Goal: Information Seeking & Learning: Find specific fact

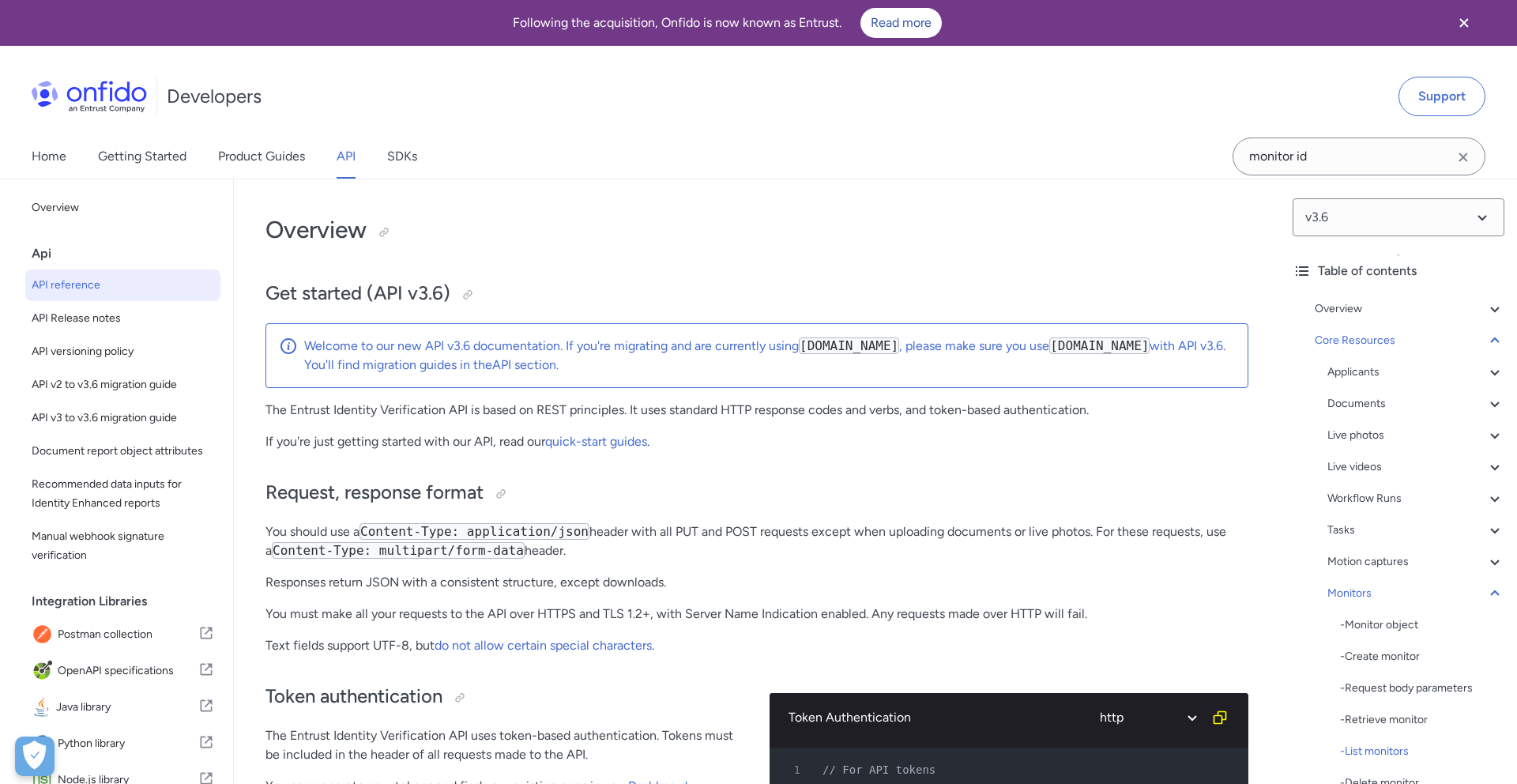
select select "http"
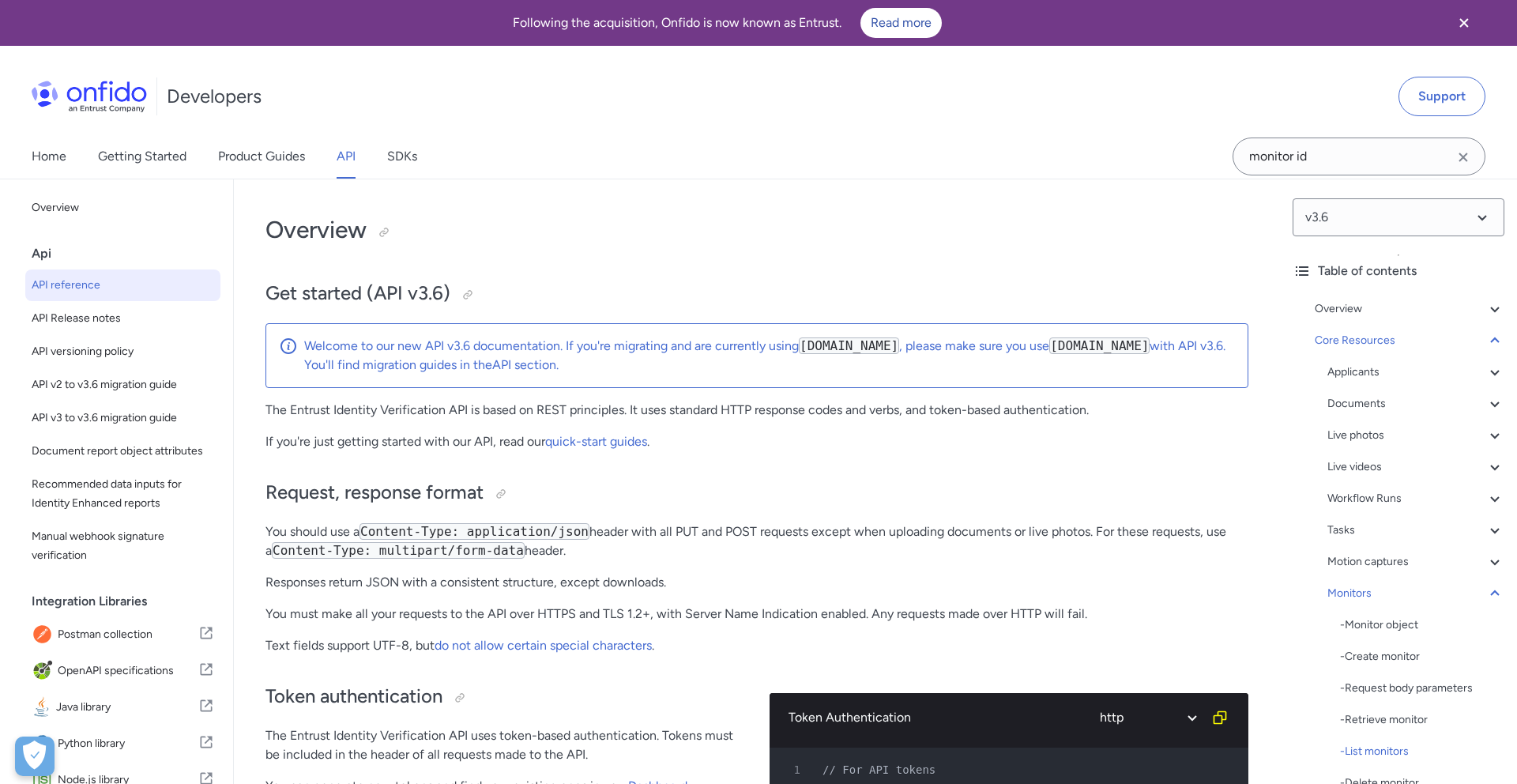
select select "http"
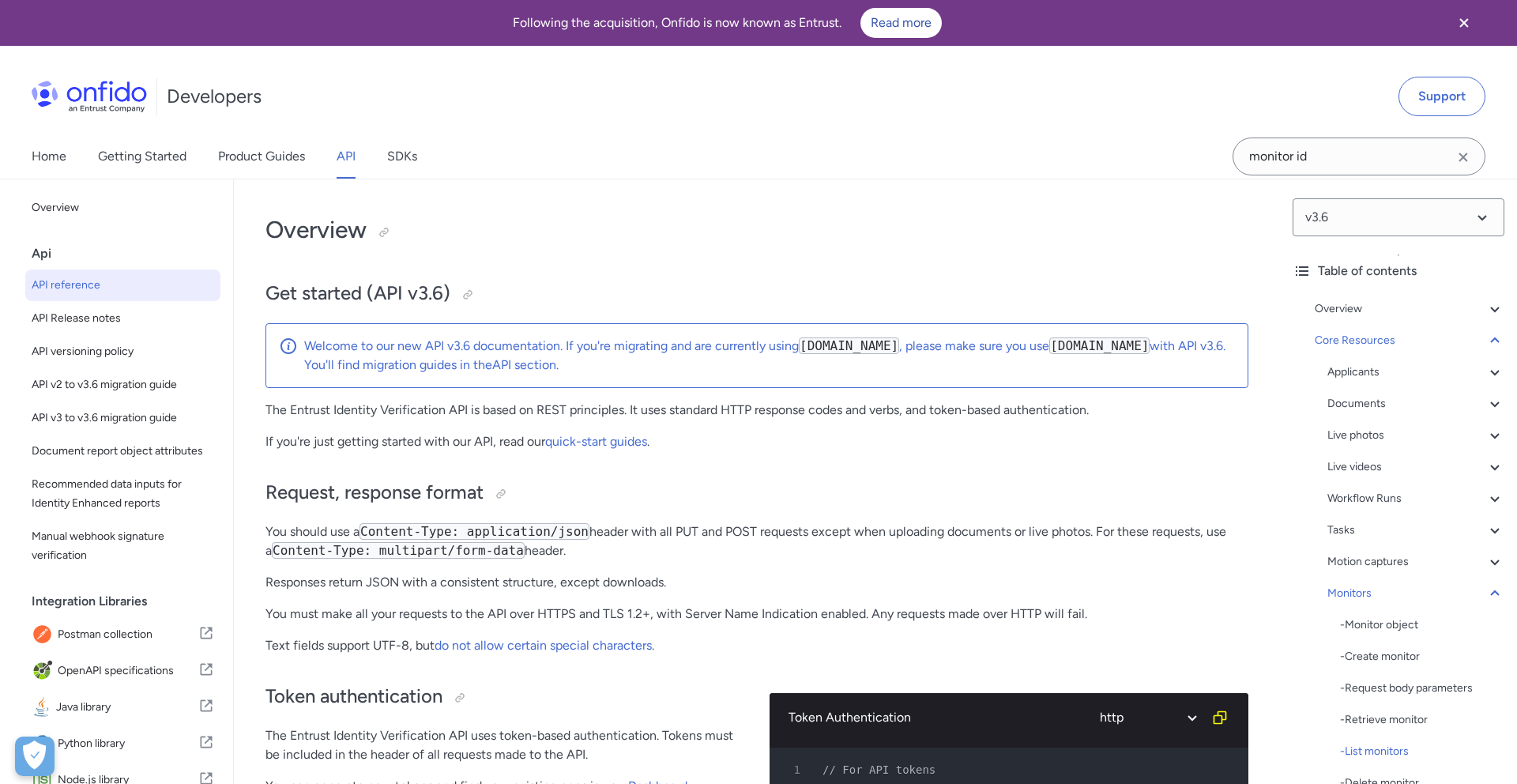
select select "http"
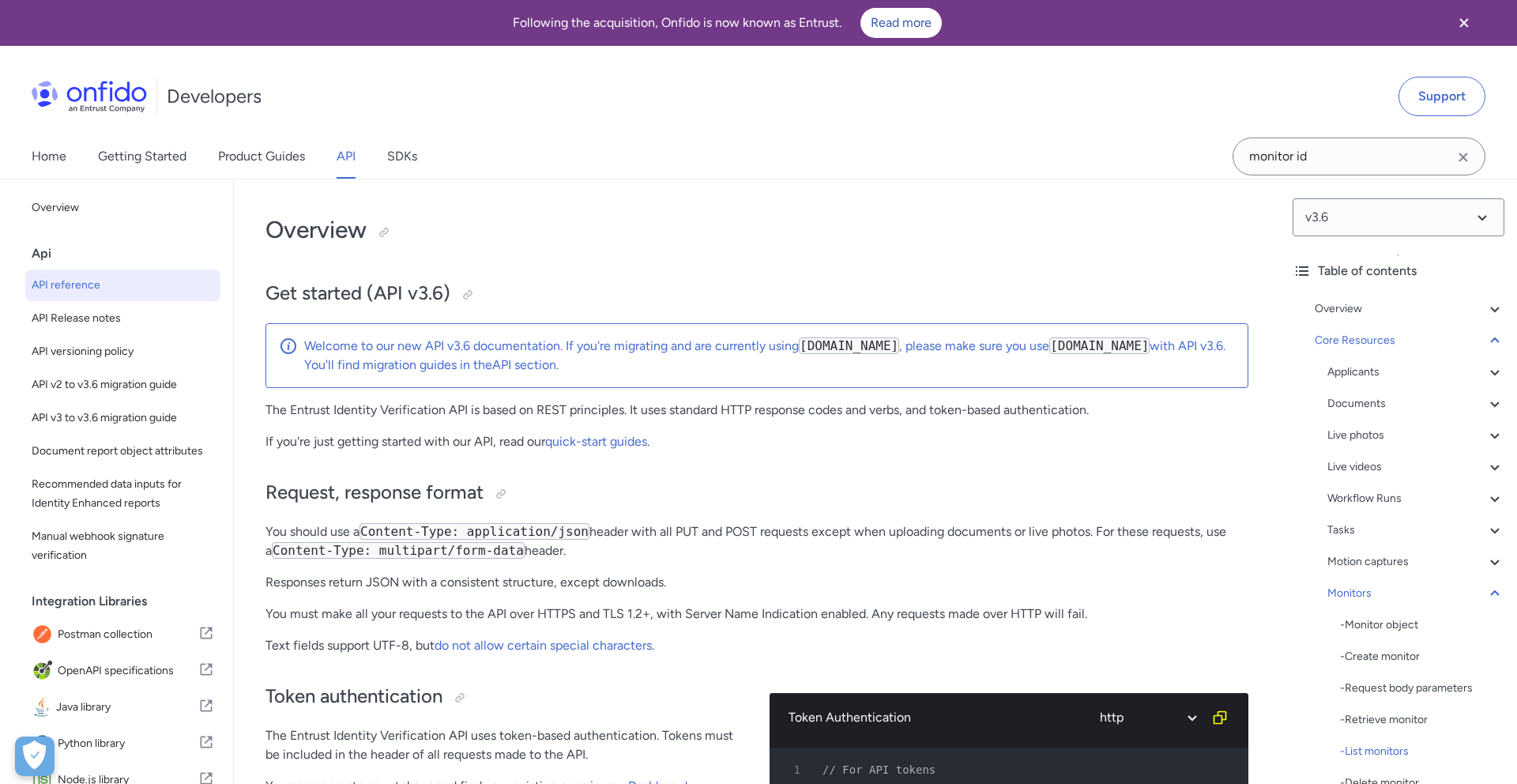
select select "http"
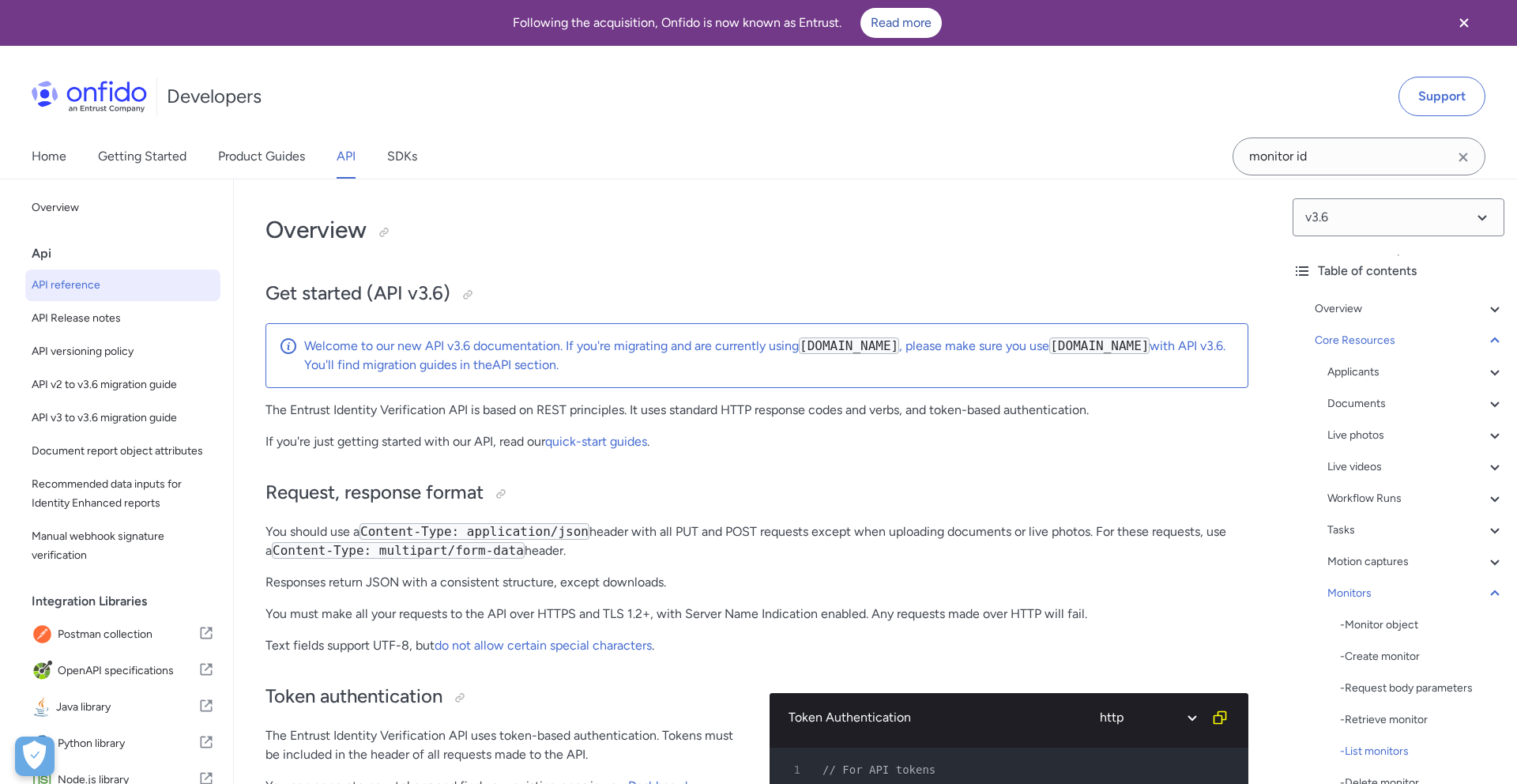
select select "http"
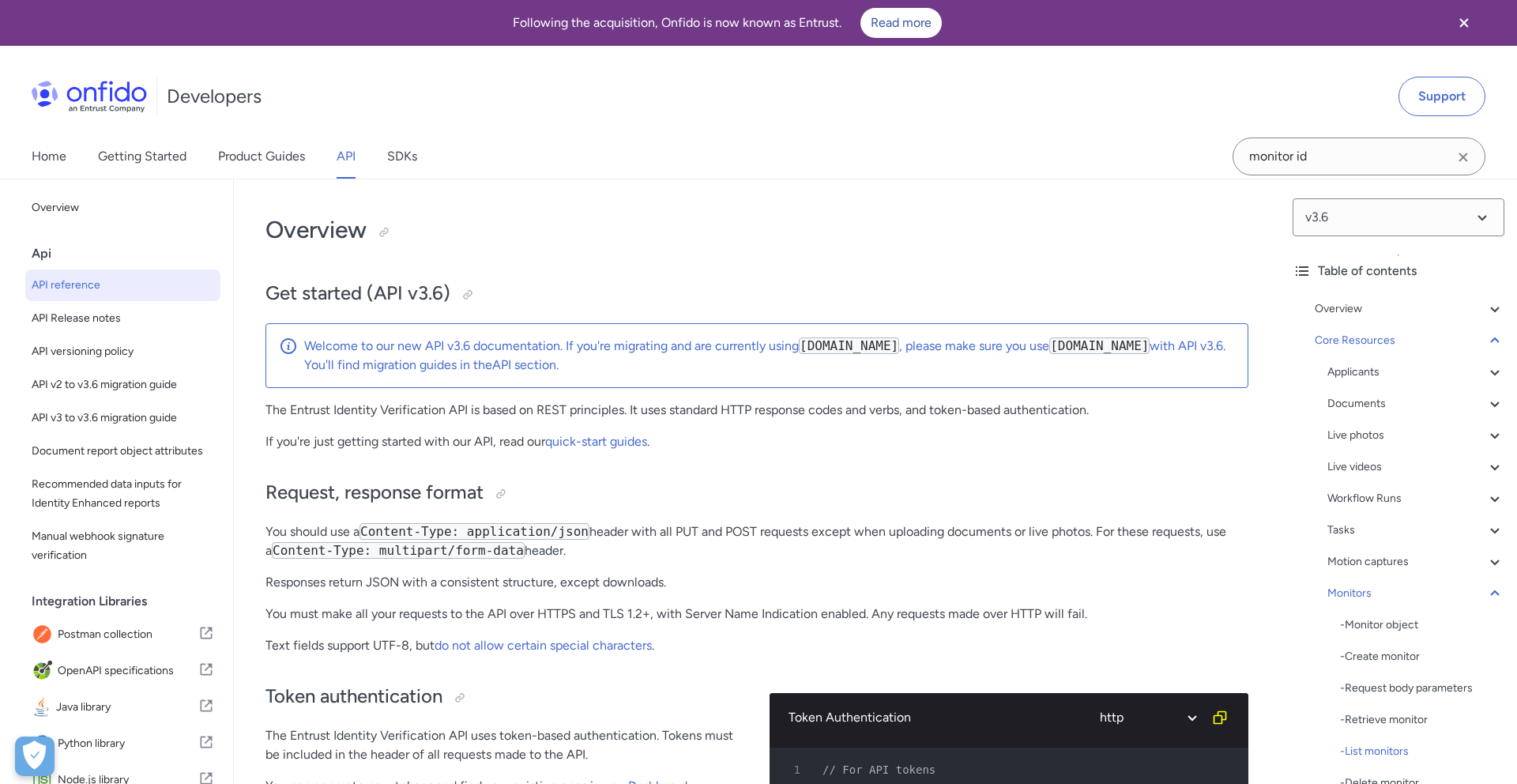
select select "http"
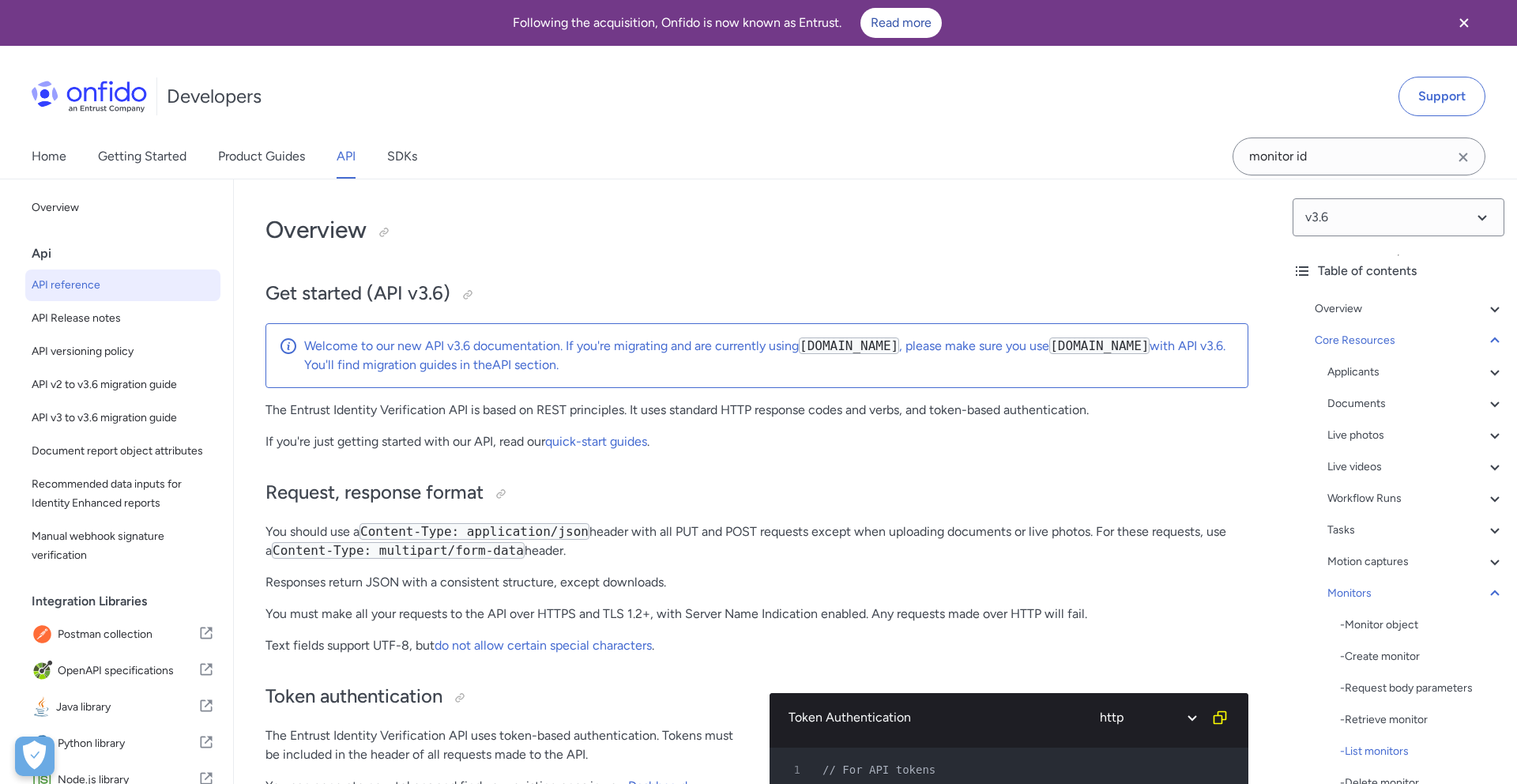
select select "http"
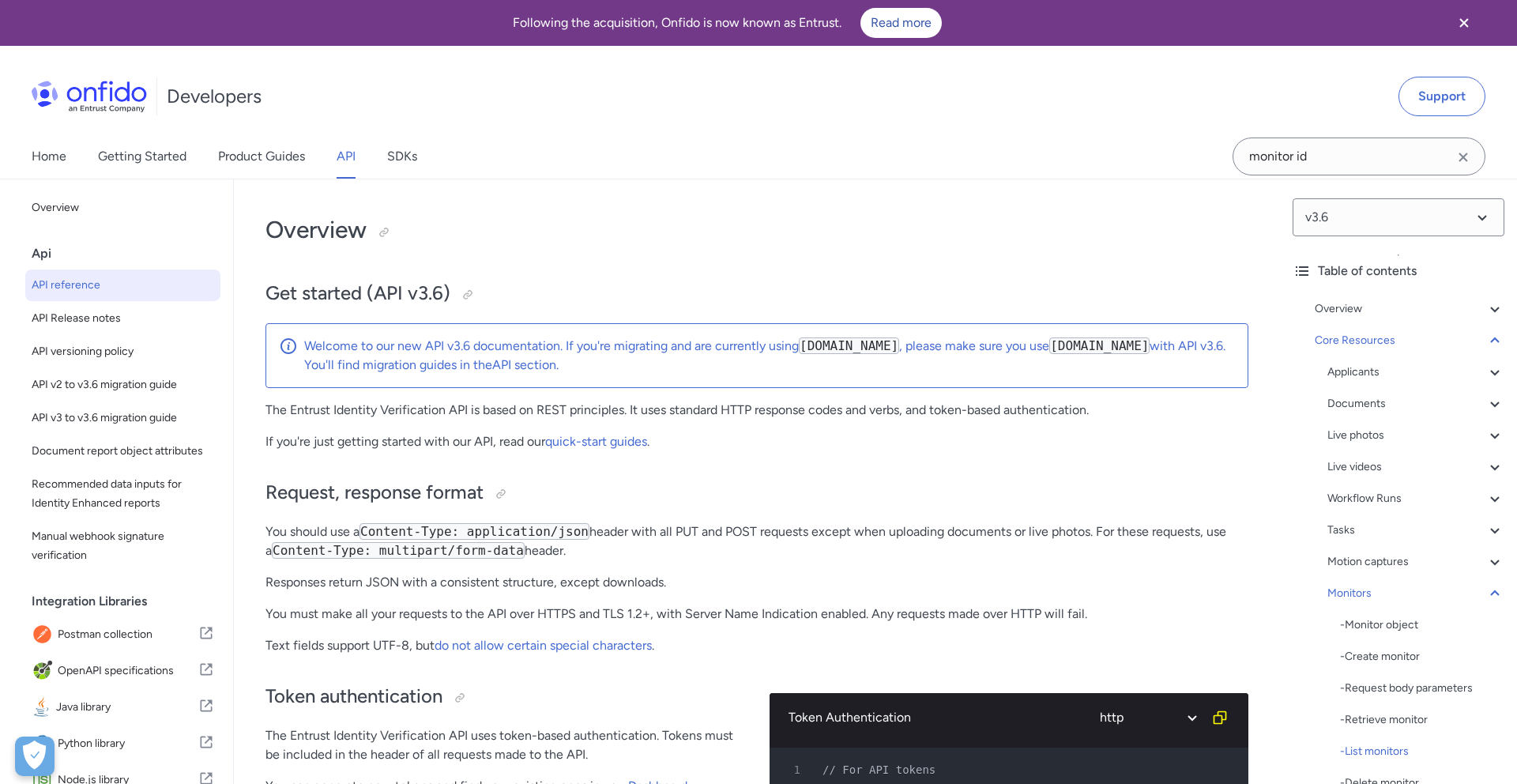
select select "http"
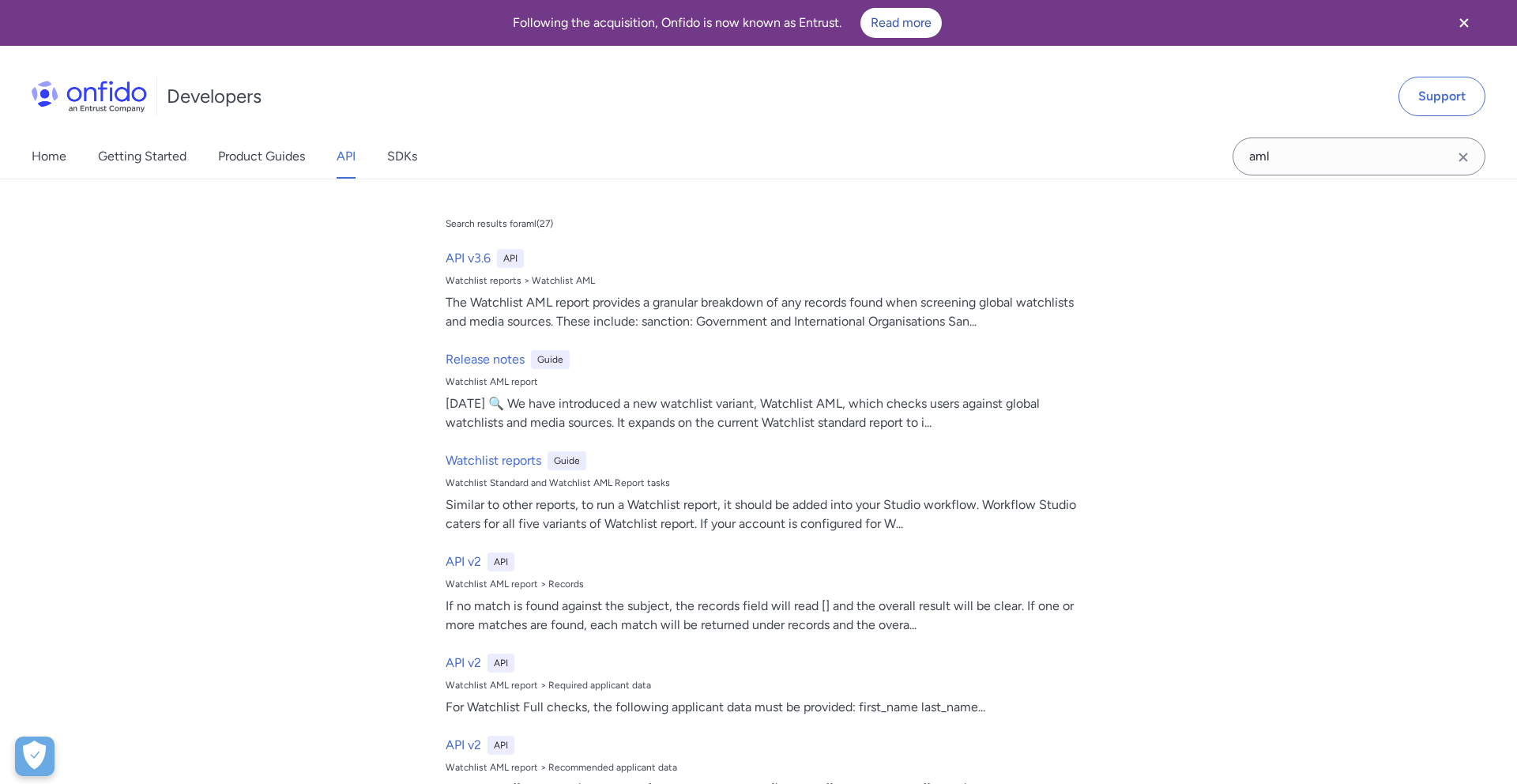
click at [1291, 137] on input "aml" at bounding box center [1359, 156] width 252 height 38
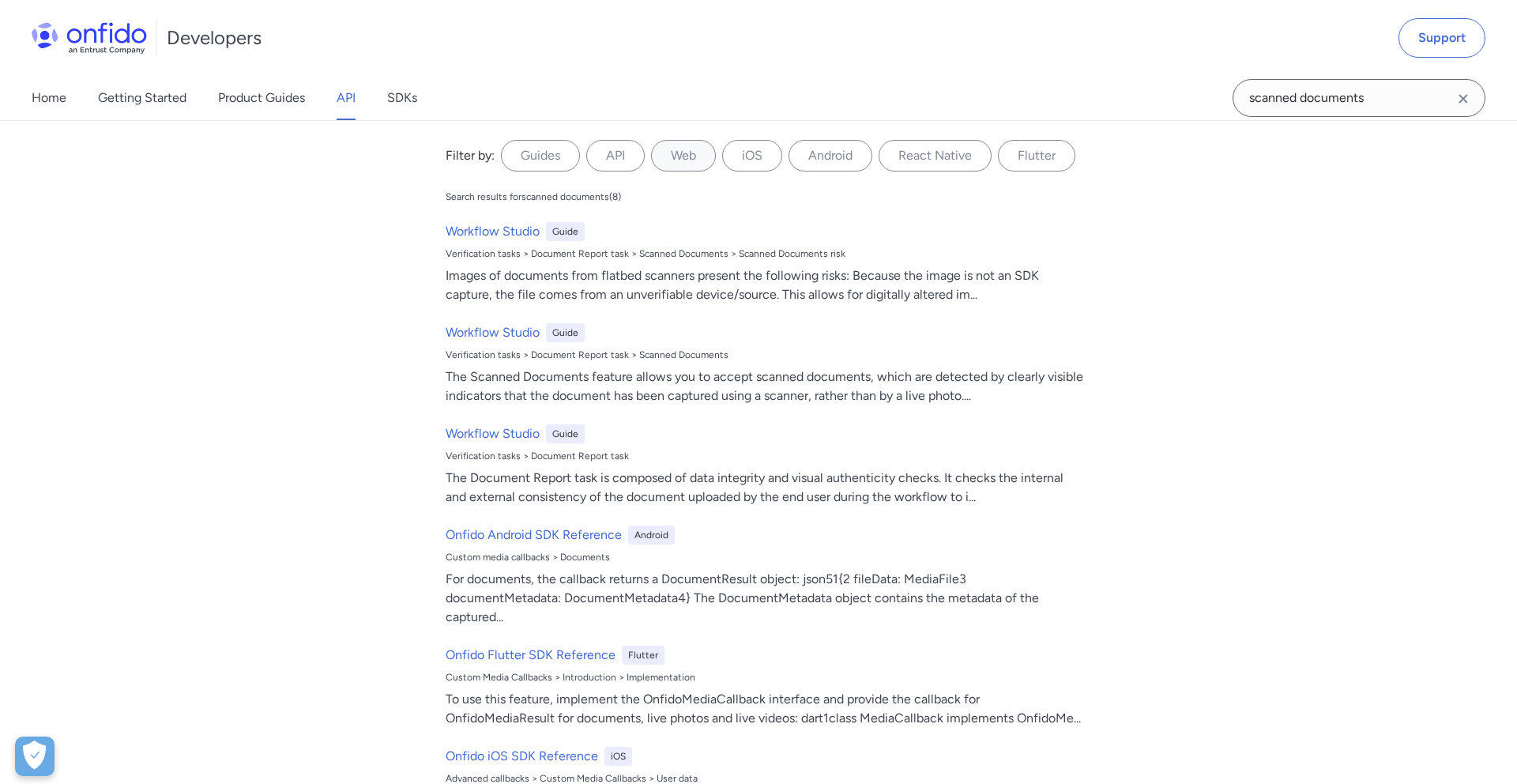
click at [1250, 97] on input "scanned documents" at bounding box center [1359, 98] width 252 height 38
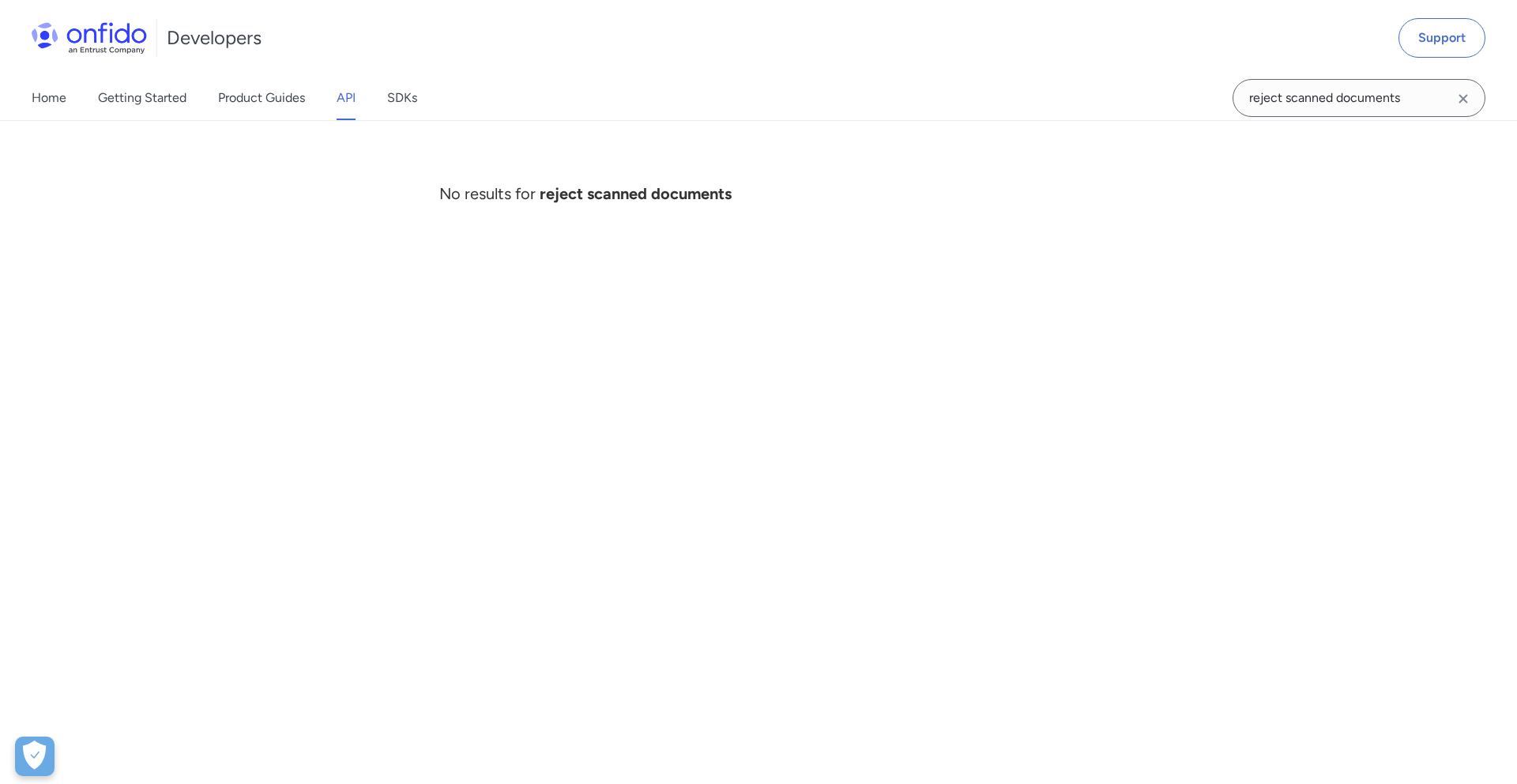
click at [1373, 97] on input "reject scanned documents" at bounding box center [1359, 98] width 252 height 38
click at [1289, 94] on input "reject scanned" at bounding box center [1359, 98] width 252 height 38
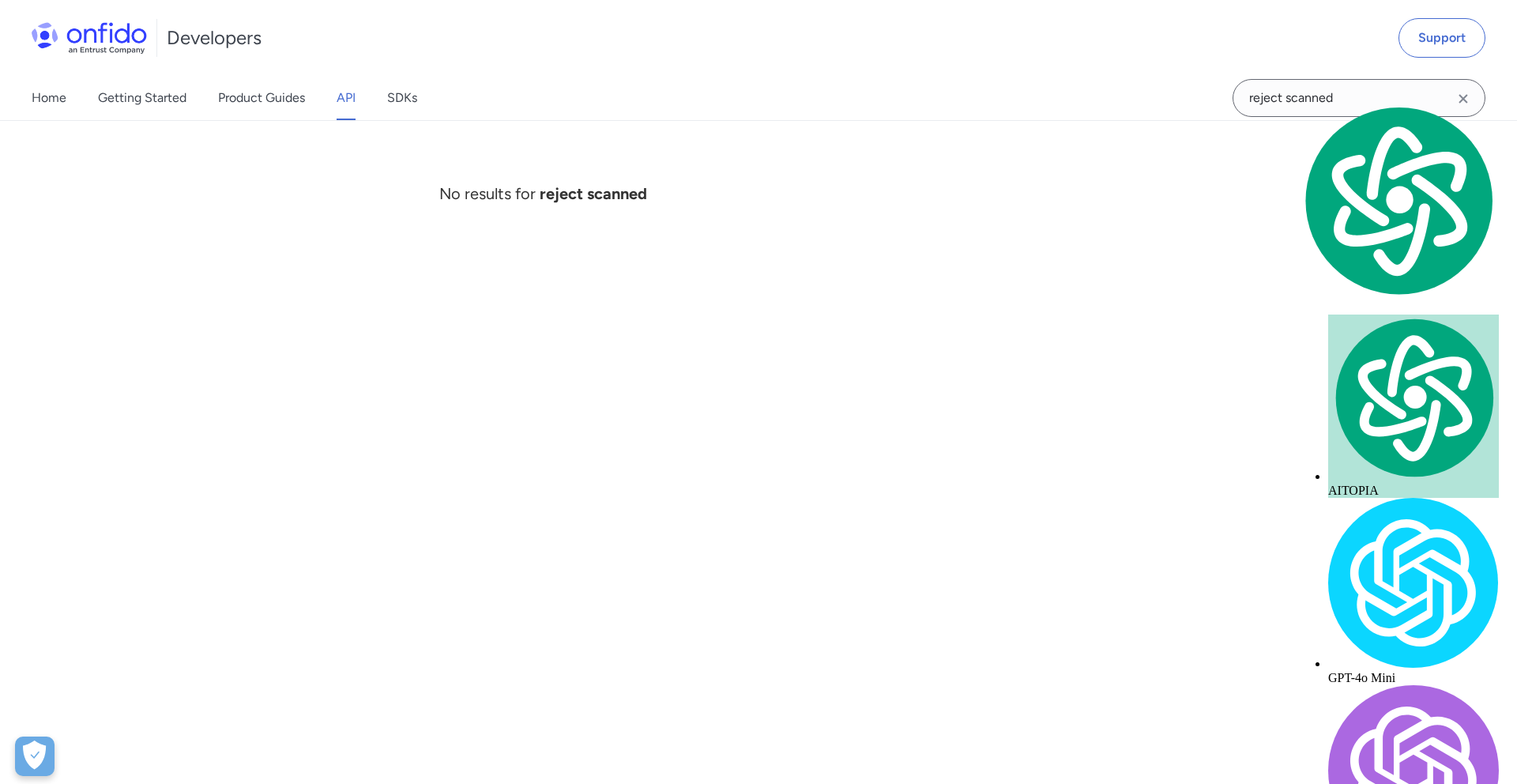
click at [1289, 94] on input "reject scanned" at bounding box center [1359, 98] width 252 height 38
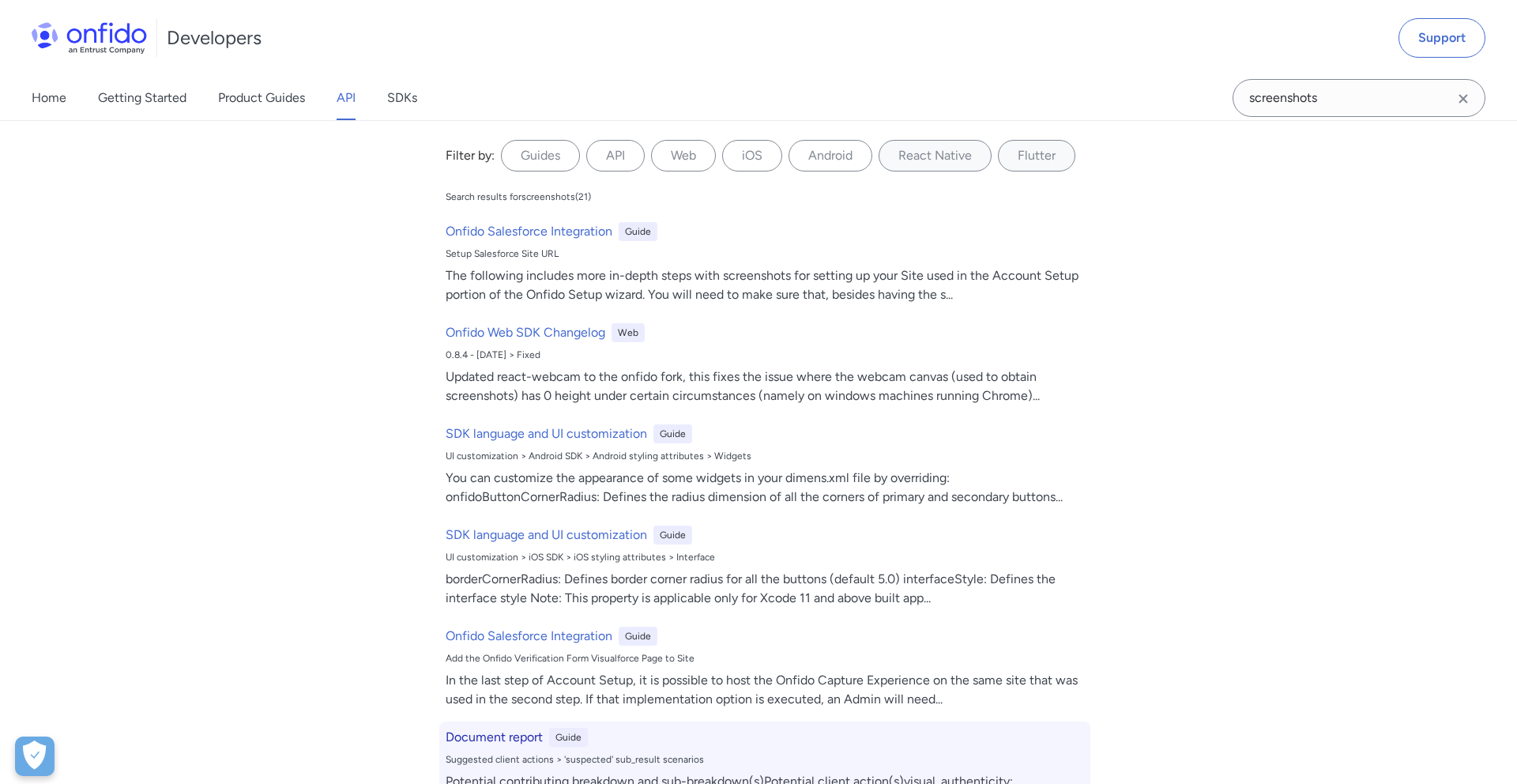
type input "screenshots"
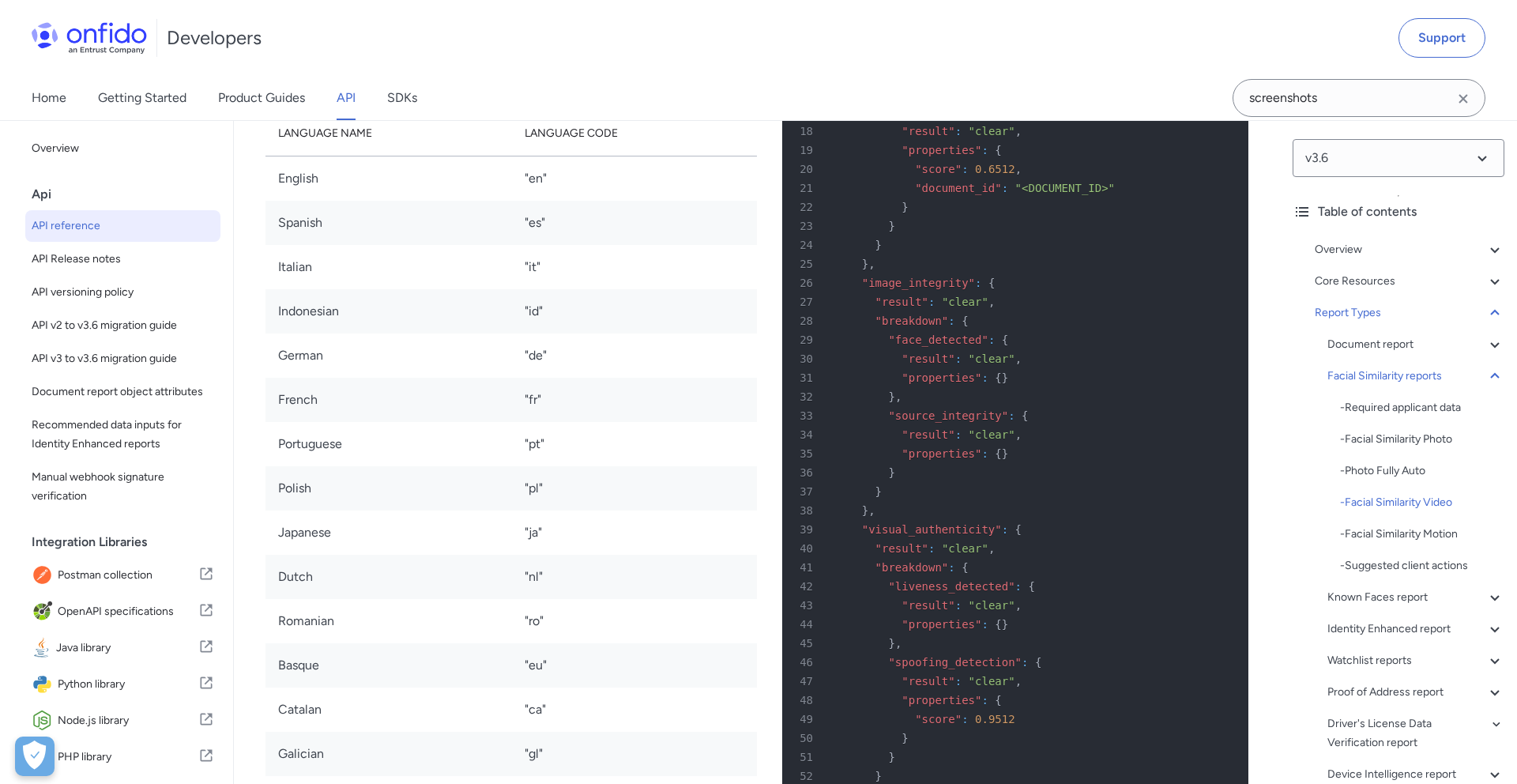
scroll to position [78038, 0]
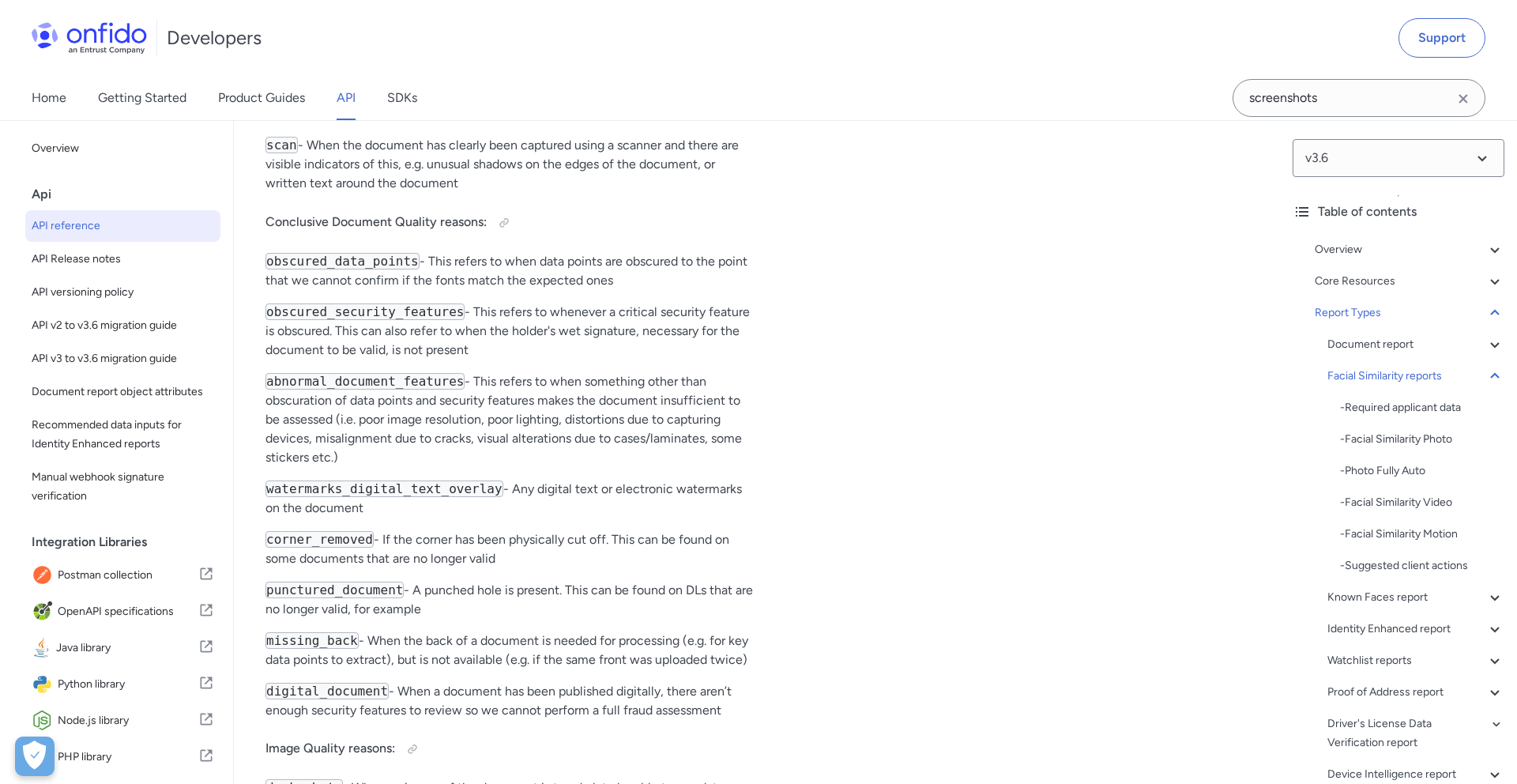
scroll to position [71857, 0]
